Goal: Transaction & Acquisition: Book appointment/travel/reservation

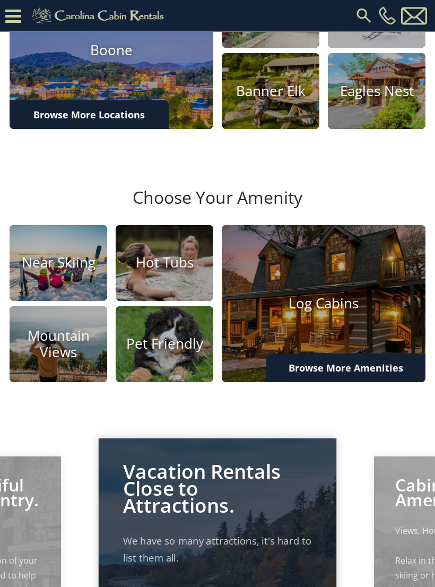
scroll to position [362, 0]
click at [173, 360] on img at bounding box center [165, 344] width 98 height 76
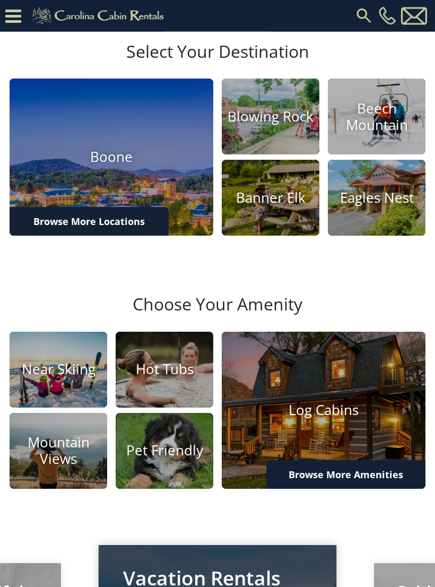
scroll to position [256, 0]
click at [127, 166] on h4 "Boone" at bounding box center [112, 157] width 204 height 16
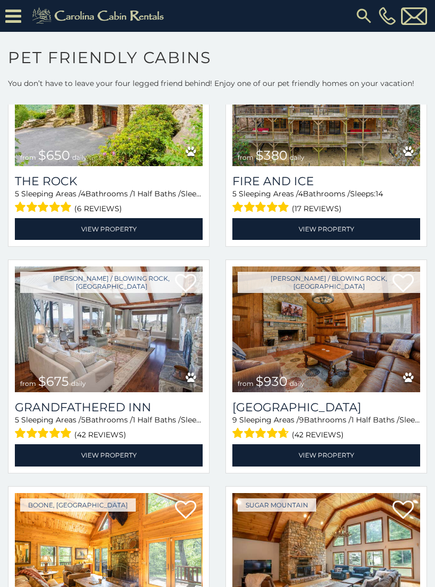
scroll to position [1476, 0]
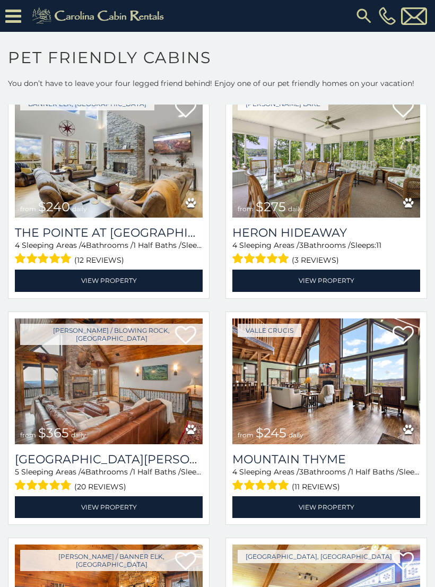
scroll to position [4587, 0]
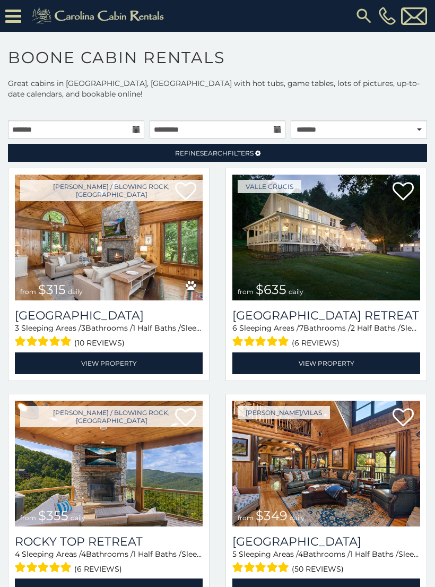
click at [118, 358] on link "View Property" at bounding box center [109, 363] width 188 height 22
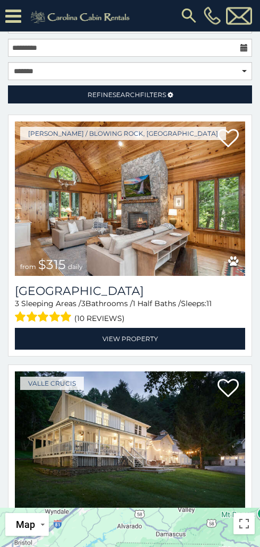
scroll to position [137, 0]
click at [15, 19] on icon at bounding box center [13, 16] width 16 height 19
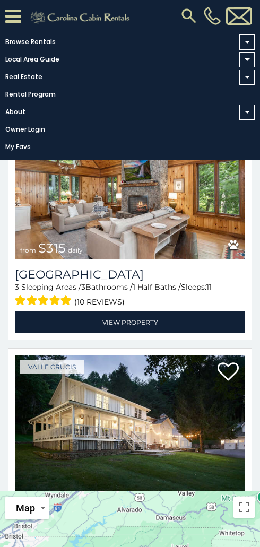
scroll to position [154, 0]
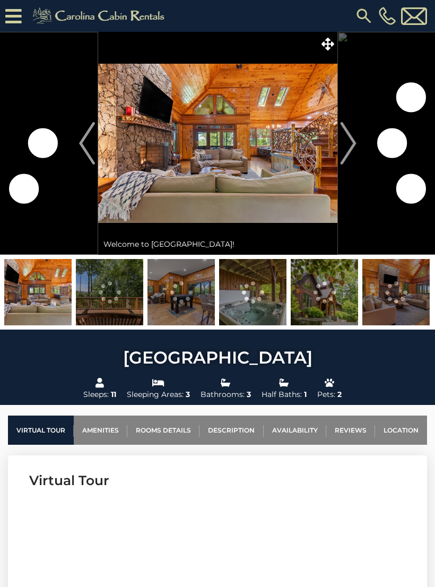
click at [347, 137] on img "Next" at bounding box center [348, 143] width 16 height 42
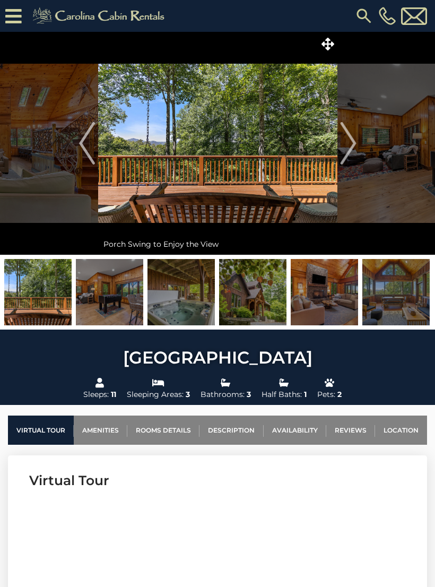
click at [352, 143] on img "Next" at bounding box center [348, 143] width 16 height 42
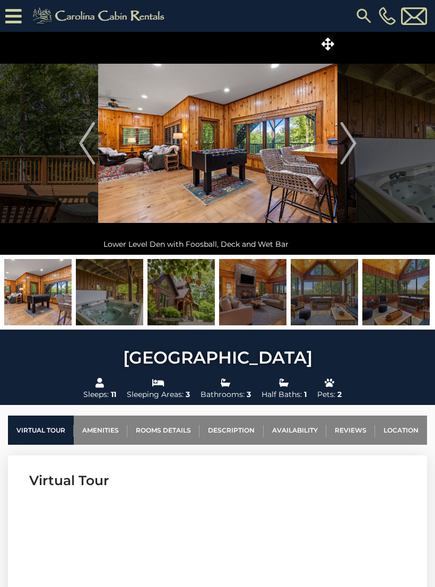
click at [350, 145] on img "Next" at bounding box center [348, 143] width 16 height 42
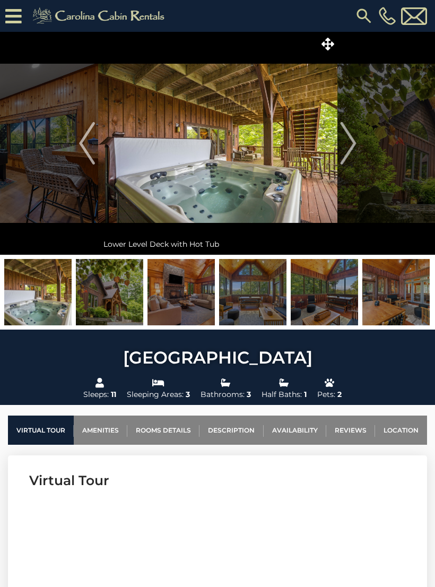
click at [353, 142] on img "Next" at bounding box center [348, 143] width 16 height 42
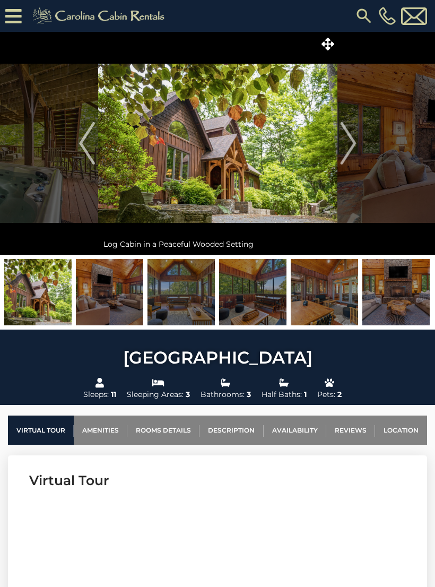
click at [350, 146] on img "Next" at bounding box center [348, 143] width 16 height 42
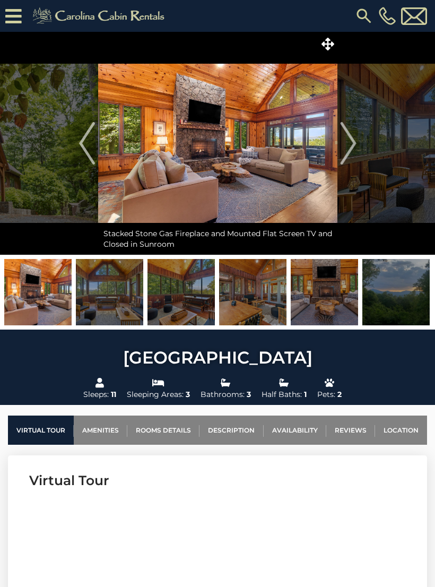
click at [352, 150] on img "Next" at bounding box center [348, 143] width 16 height 42
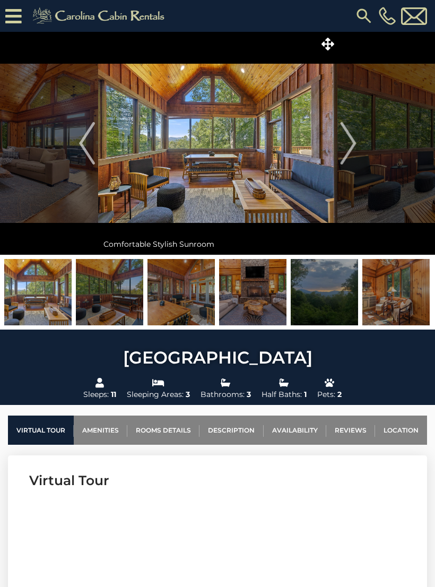
click at [346, 151] on img "Next" at bounding box center [348, 143] width 16 height 42
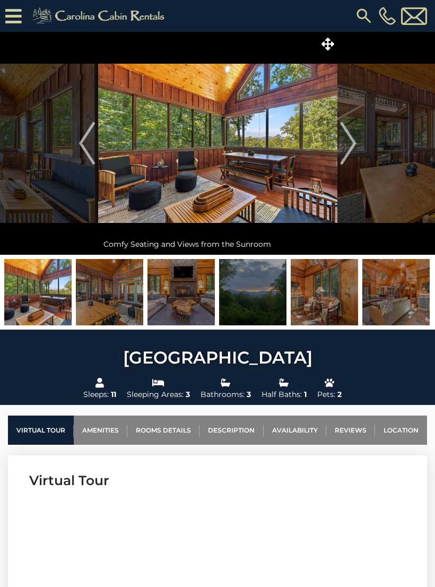
click at [347, 146] on img "Next" at bounding box center [348, 143] width 16 height 42
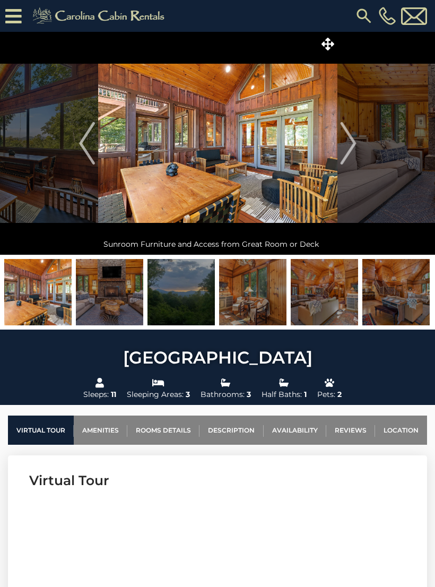
click at [347, 151] on img "Next" at bounding box center [348, 143] width 16 height 42
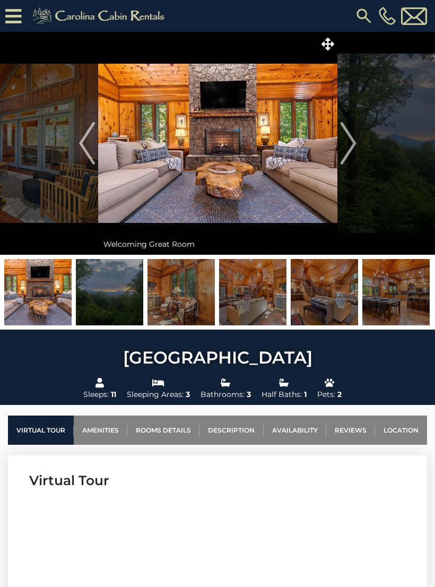
click at [354, 145] on img "Next" at bounding box center [348, 143] width 16 height 42
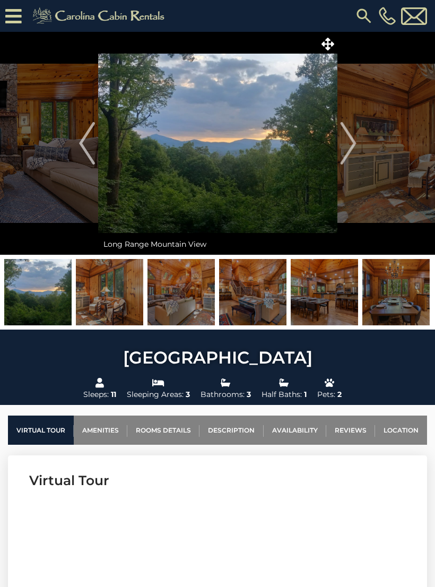
click at [351, 145] on img "Next" at bounding box center [348, 143] width 16 height 42
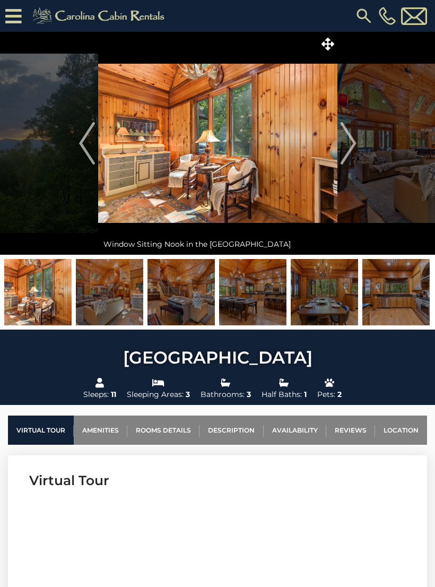
click at [348, 147] on img "Next" at bounding box center [348, 143] width 16 height 42
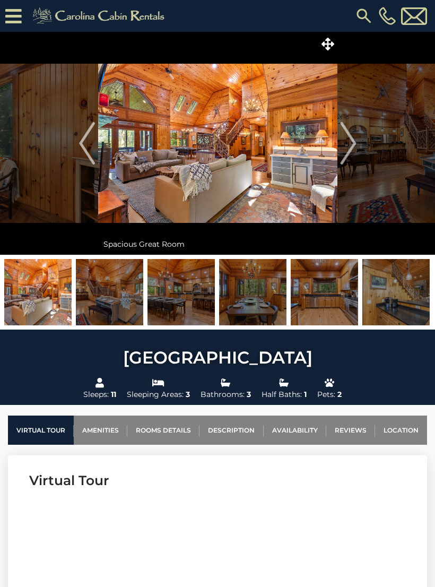
click at [352, 147] on img "Next" at bounding box center [348, 143] width 16 height 42
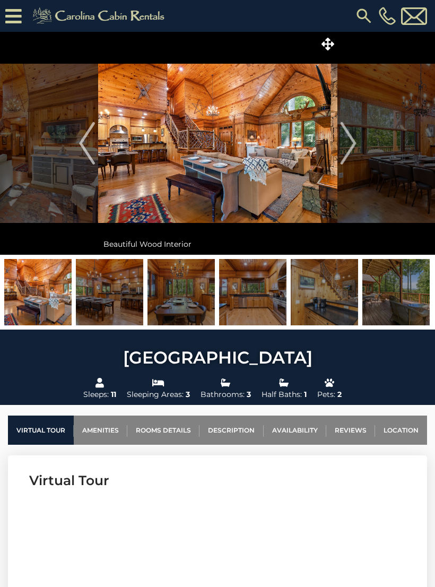
click at [347, 152] on img "Next" at bounding box center [348, 143] width 16 height 42
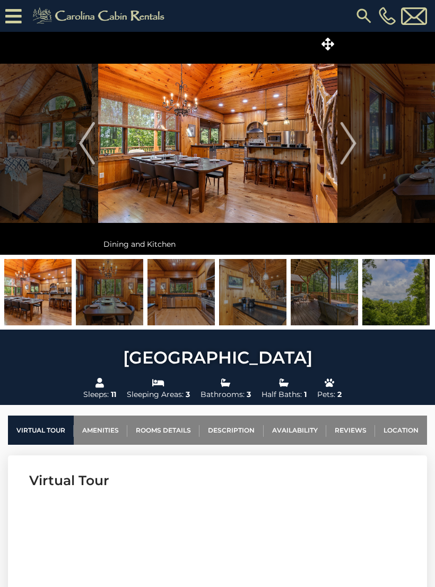
click at [344, 145] on img "Next" at bounding box center [348, 143] width 16 height 42
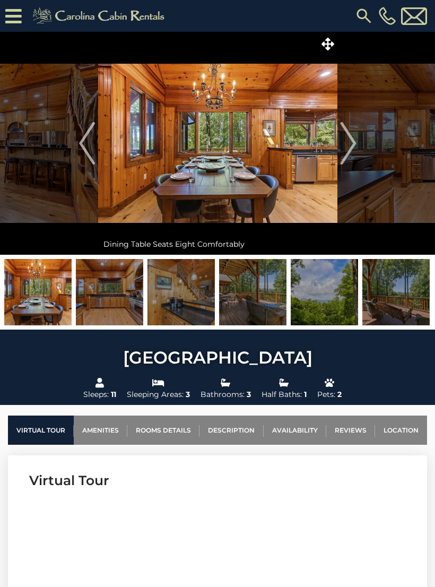
click at [350, 150] on img "Next" at bounding box center [348, 143] width 16 height 42
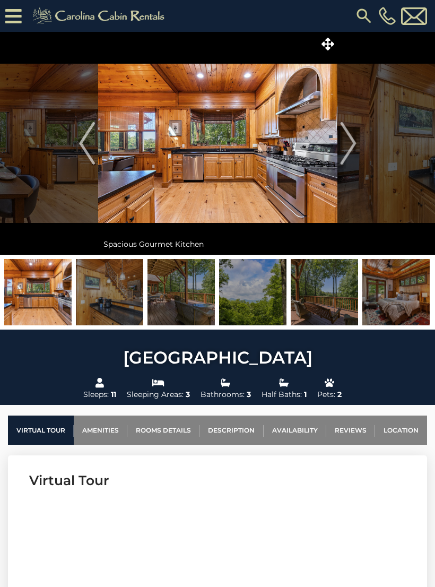
click at [355, 150] on img "Next" at bounding box center [348, 143] width 16 height 42
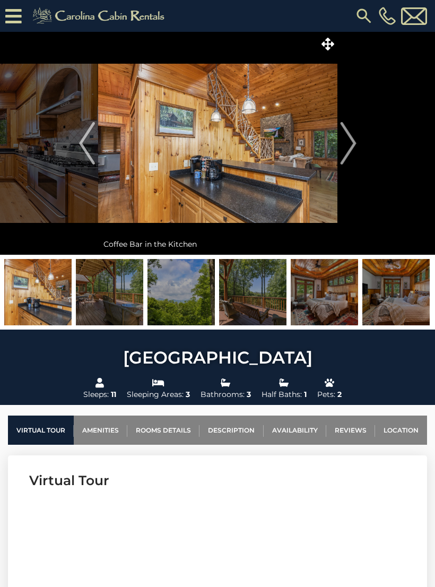
click at [347, 147] on img "Next" at bounding box center [348, 143] width 16 height 42
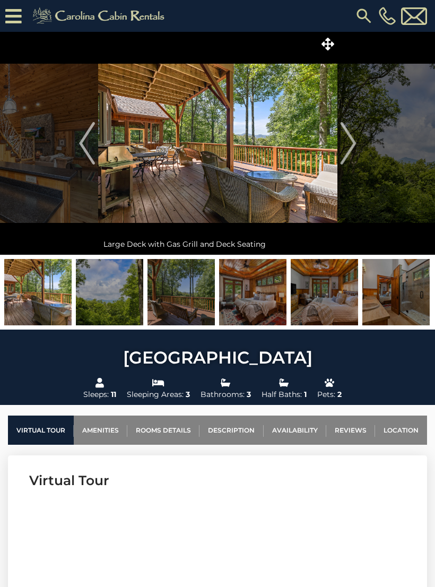
click at [349, 147] on img "Next" at bounding box center [348, 143] width 16 height 42
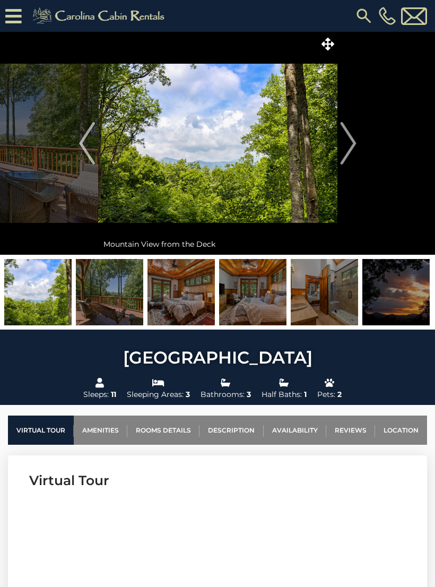
click at [351, 154] on img "Next" at bounding box center [348, 143] width 16 height 42
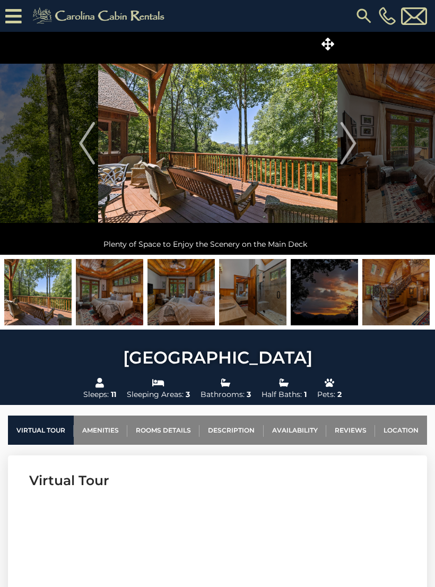
click at [355, 156] on img "Next" at bounding box center [348, 143] width 16 height 42
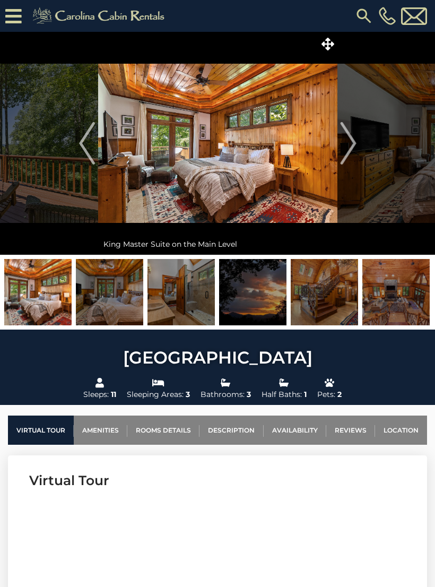
click at [353, 143] on img "Next" at bounding box center [348, 143] width 16 height 42
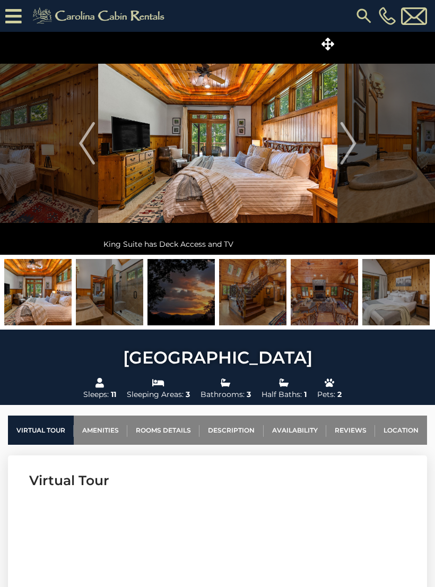
click at [343, 144] on img "Next" at bounding box center [348, 143] width 16 height 42
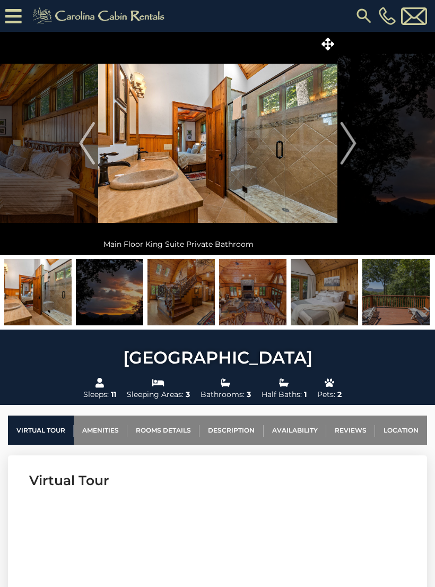
click at [345, 132] on img "Next" at bounding box center [348, 143] width 16 height 42
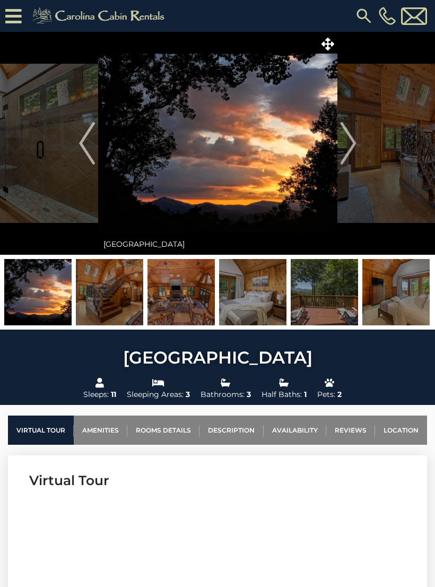
click at [353, 143] on img "Next" at bounding box center [348, 143] width 16 height 42
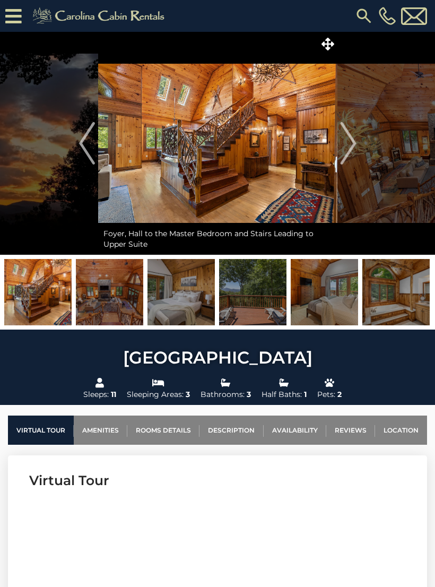
click at [345, 144] on img "Next" at bounding box center [348, 143] width 16 height 42
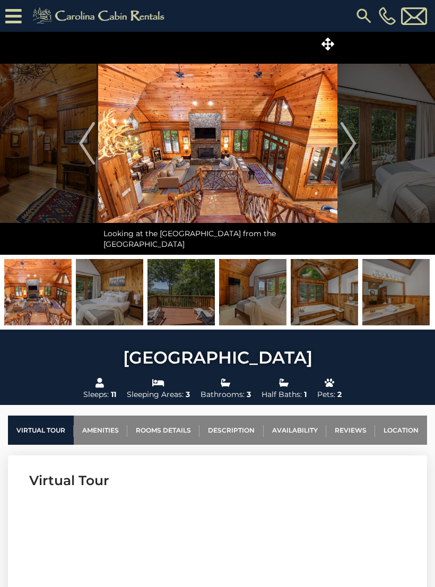
click at [345, 141] on img "Next" at bounding box center [348, 143] width 16 height 42
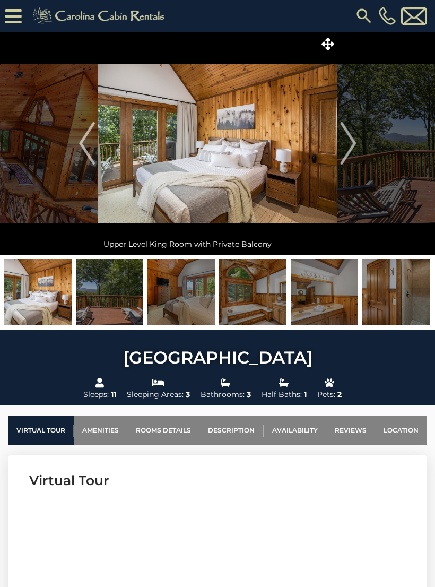
click at [349, 137] on img "Next" at bounding box center [348, 143] width 16 height 42
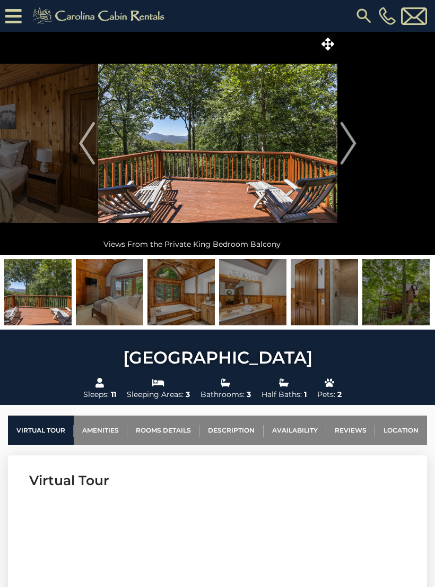
click at [345, 144] on img "Next" at bounding box center [348, 143] width 16 height 42
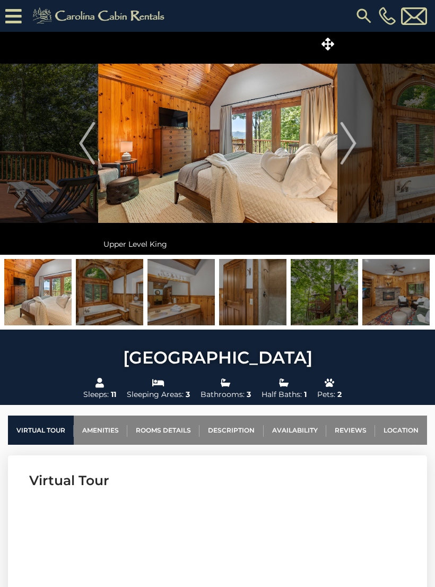
click at [349, 147] on img "Next" at bounding box center [348, 143] width 16 height 42
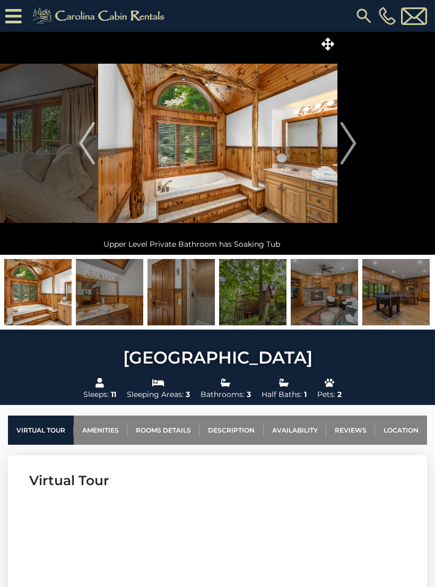
click at [344, 150] on img "Next" at bounding box center [348, 143] width 16 height 42
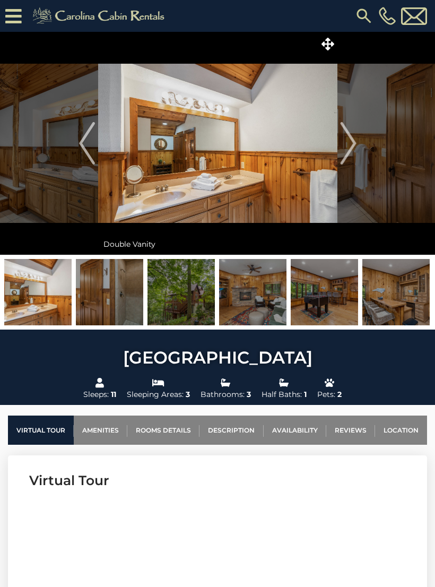
click at [346, 149] on img "Next" at bounding box center [348, 143] width 16 height 42
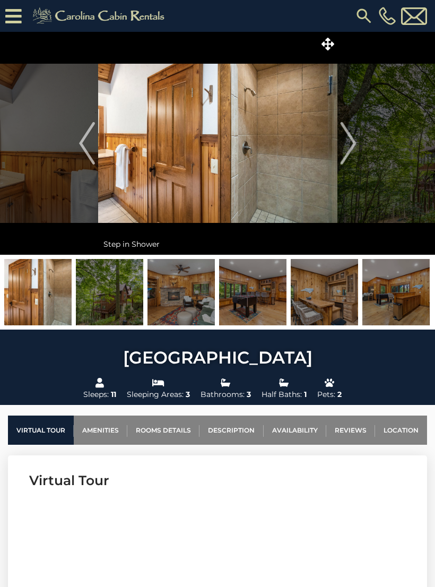
click at [347, 141] on img "Next" at bounding box center [348, 143] width 16 height 42
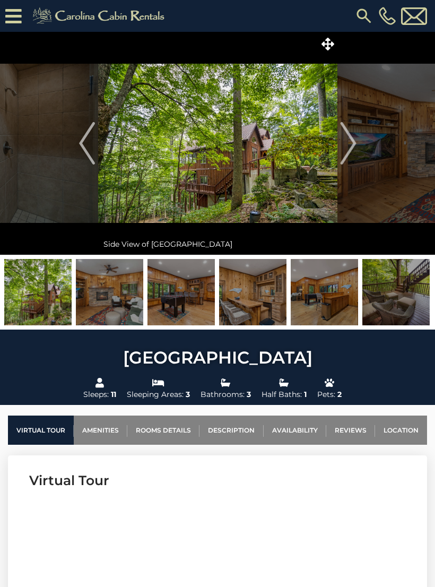
click at [345, 147] on img "Next" at bounding box center [348, 143] width 16 height 42
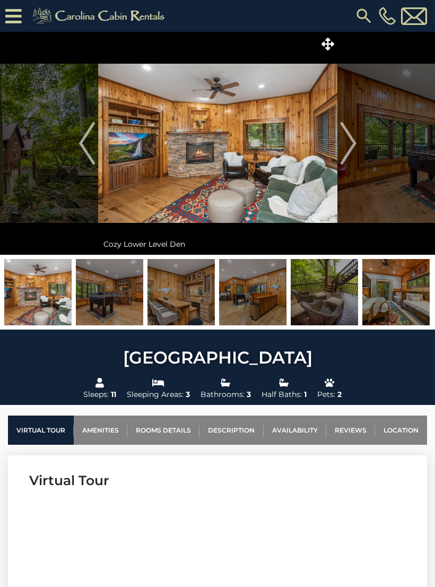
click at [342, 151] on img "Next" at bounding box center [348, 143] width 16 height 42
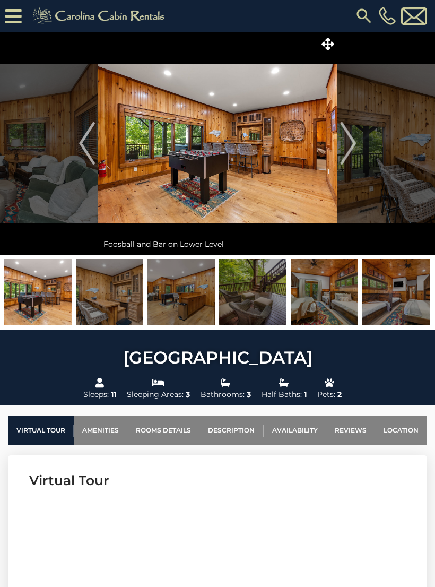
click at [343, 142] on img "Next" at bounding box center [348, 143] width 16 height 42
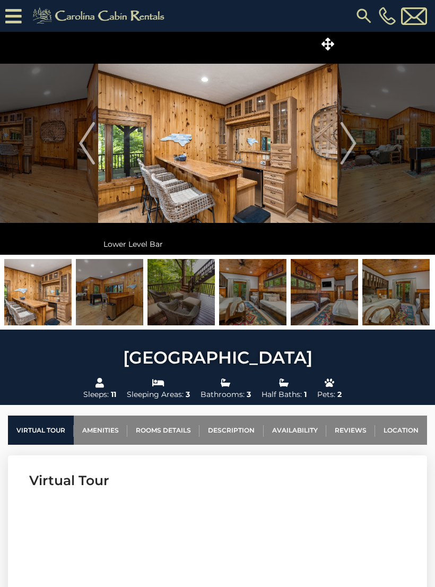
click at [338, 145] on button "Next" at bounding box center [348, 143] width 22 height 223
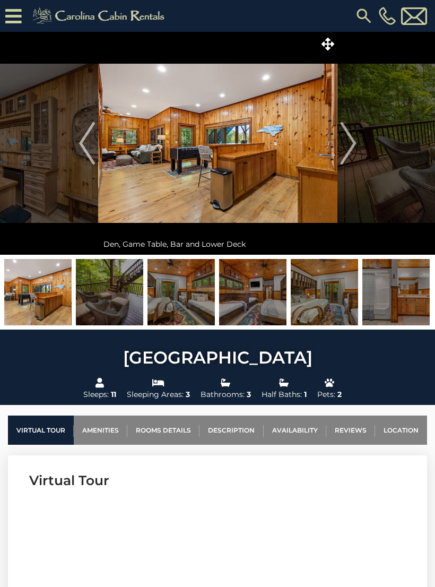
click at [342, 147] on img "Next" at bounding box center [348, 143] width 16 height 42
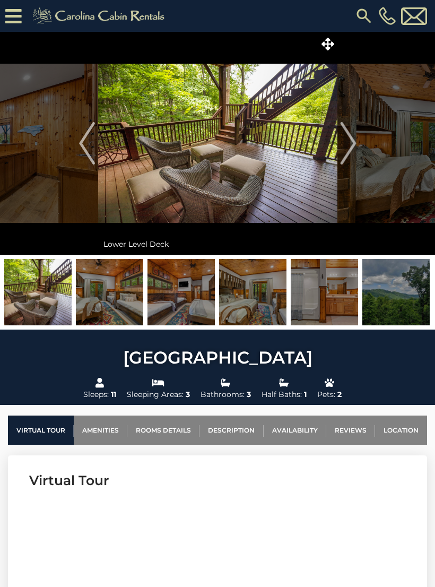
click at [344, 140] on img "Next" at bounding box center [348, 143] width 16 height 42
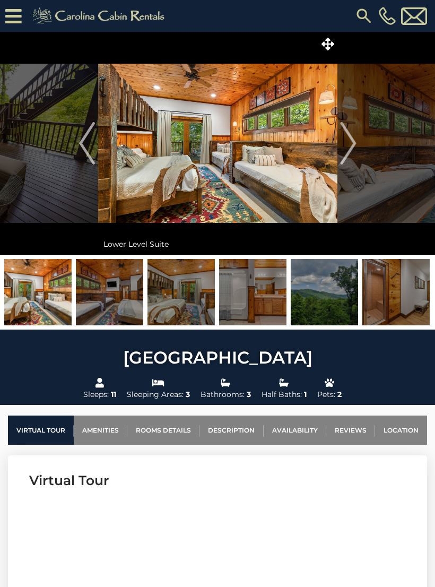
click at [346, 148] on img "Next" at bounding box center [348, 143] width 16 height 42
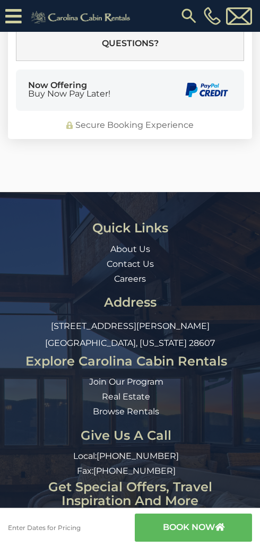
scroll to position [836, 0]
